Goal: Find specific fact: Find specific fact

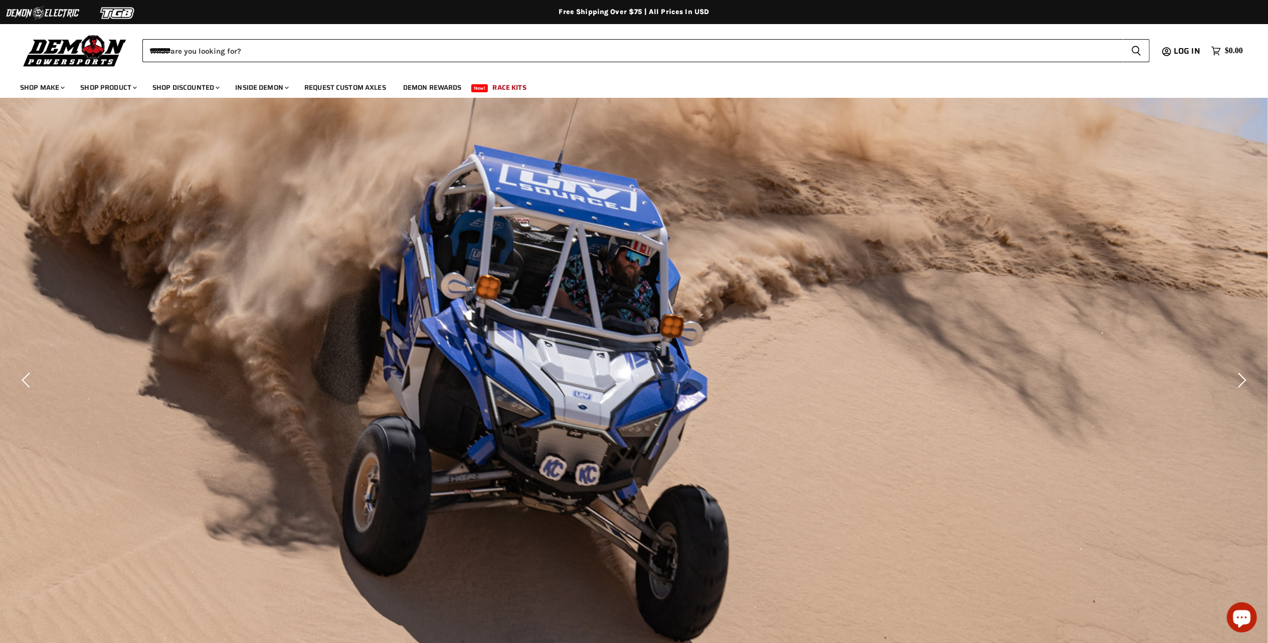
type input "*******"
click at [1123, 39] on button "Search icon Spinner icon" at bounding box center [1136, 50] width 27 height 23
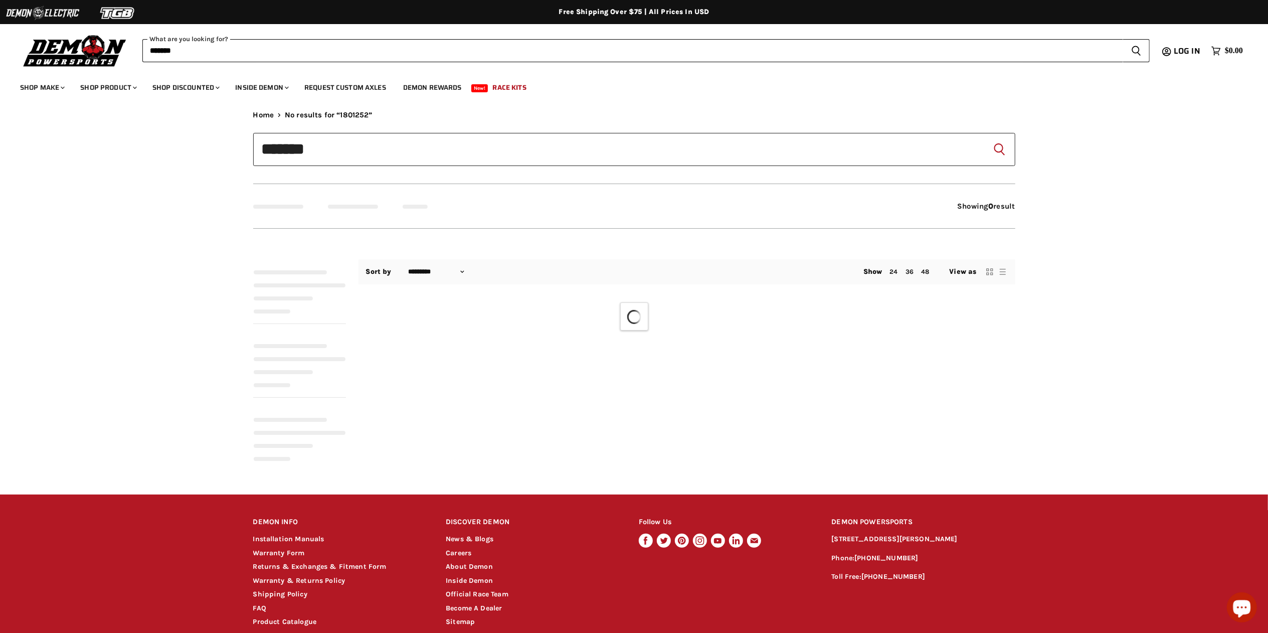
type input "********"
